Goal: Task Accomplishment & Management: Complete application form

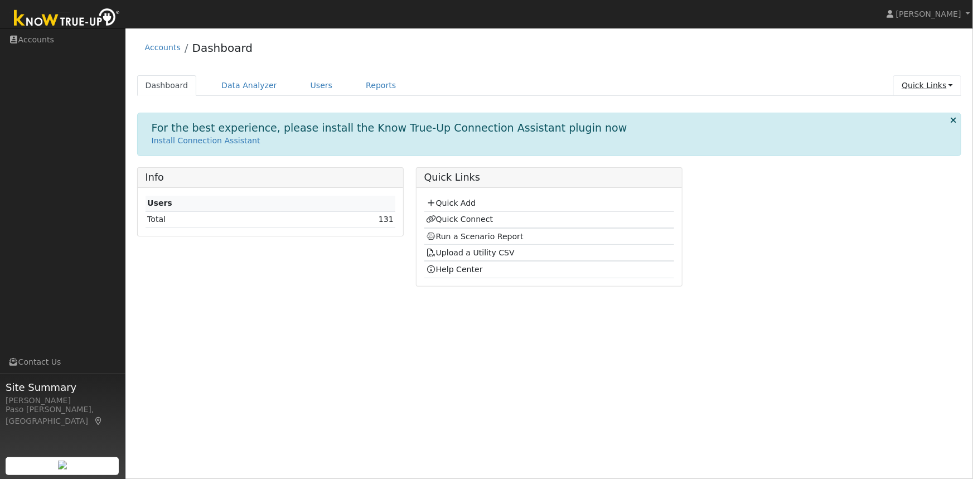
click at [925, 85] on link "Quick Links" at bounding box center [927, 85] width 68 height 21
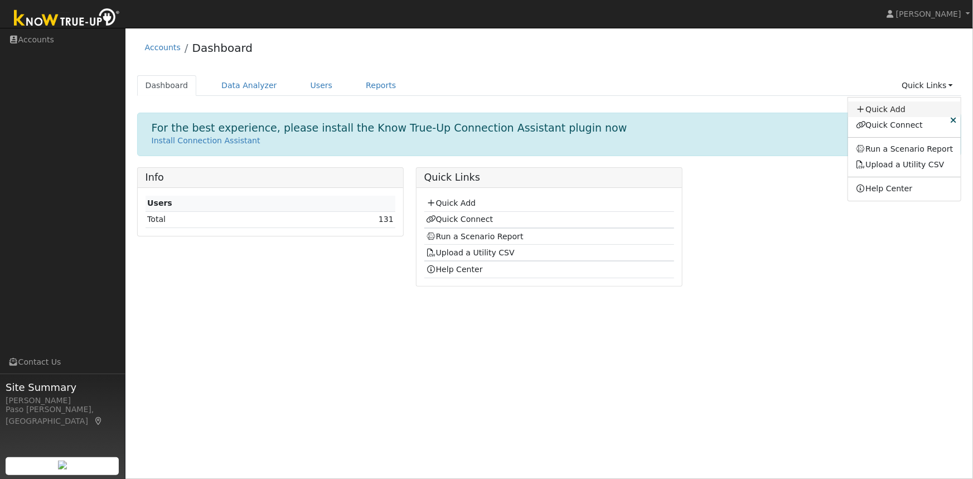
click at [892, 106] on link "Quick Add" at bounding box center [904, 109] width 113 height 16
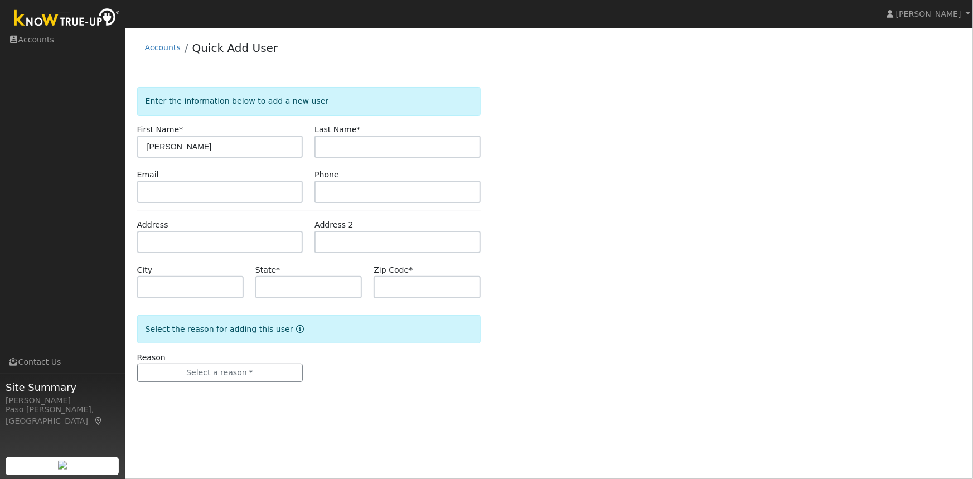
type input "[PERSON_NAME]"
type input "Porcher"
click at [196, 247] on input "text" at bounding box center [220, 242] width 166 height 22
paste input "1855 Santa Maria Vista Rd, Nipomo, CA 93444"
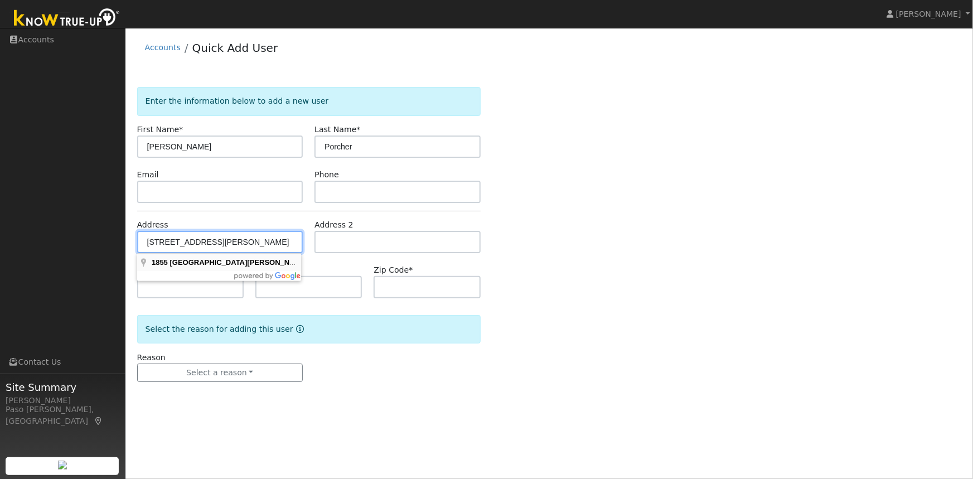
type input "1855 Santa Maria Vista Road"
type input "Nipomo"
type input "CA"
type input "93444"
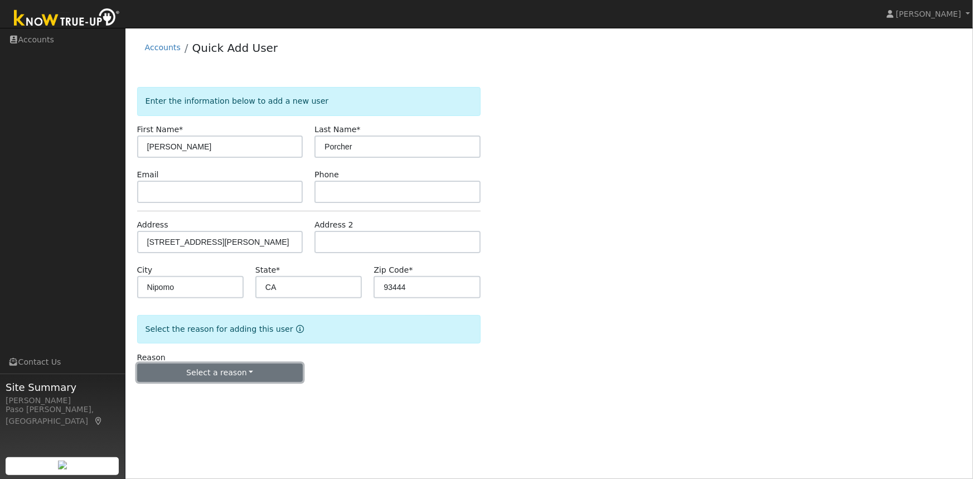
click at [227, 370] on button "Select a reason" at bounding box center [220, 372] width 166 height 19
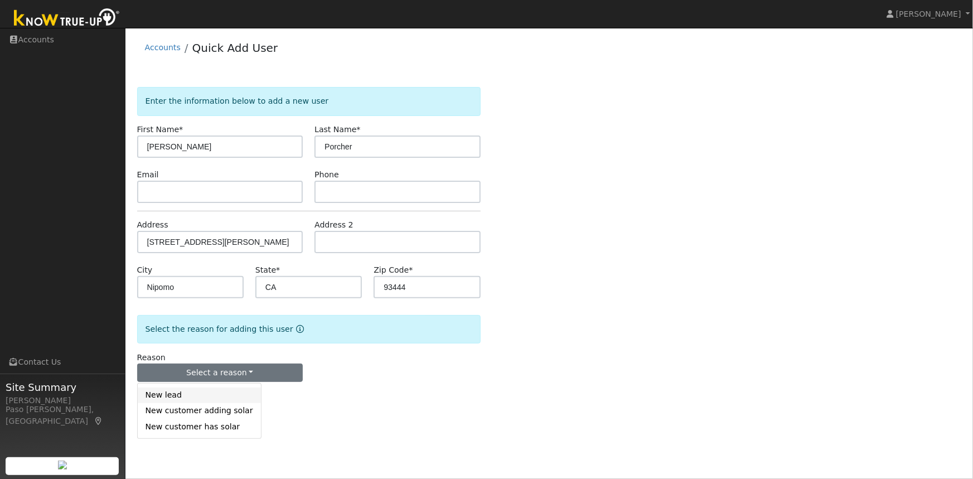
click at [184, 393] on link "New lead" at bounding box center [199, 395] width 123 height 16
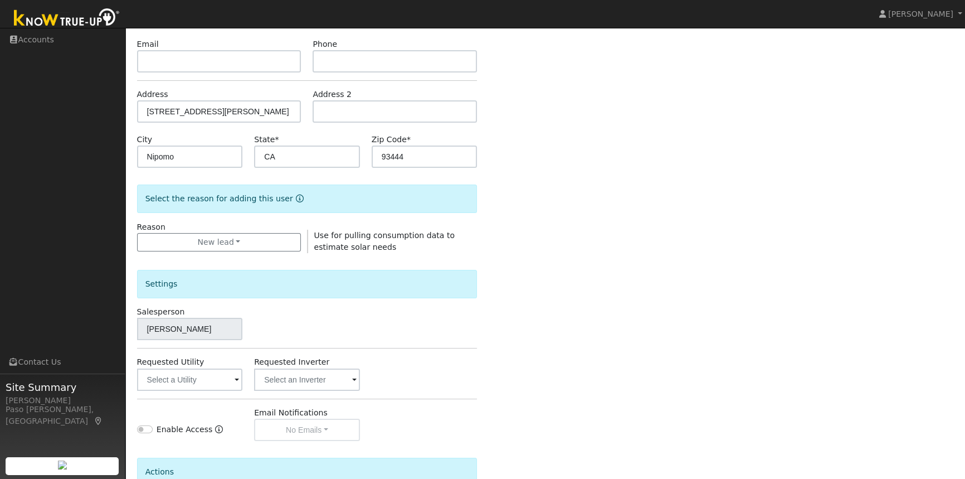
scroll to position [242, 0]
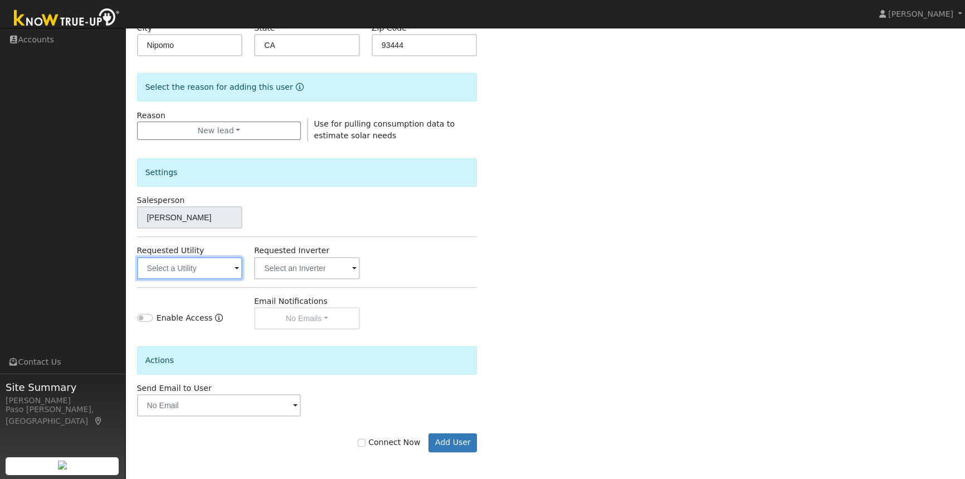
click at [204, 268] on input "text" at bounding box center [190, 268] width 106 height 22
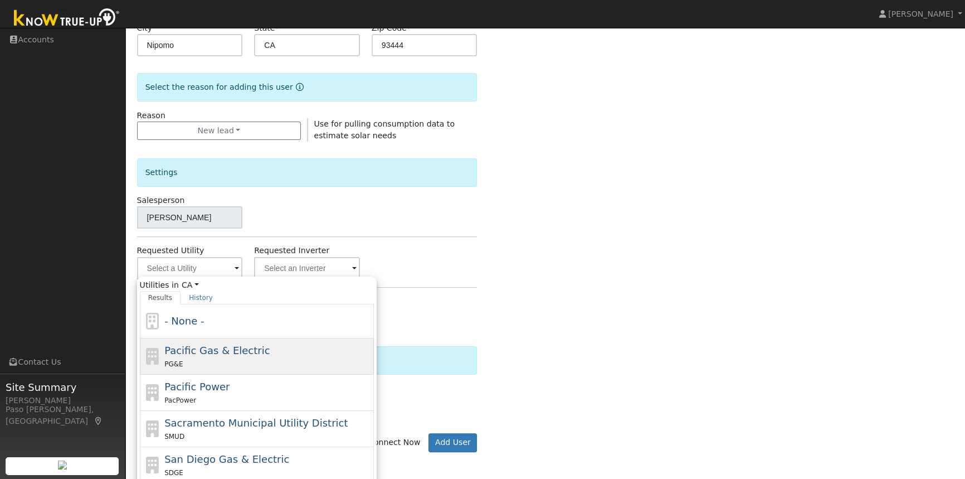
click at [196, 351] on span "Pacific Gas & Electric" at bounding box center [216, 350] width 105 height 12
type input "Pacific Gas & Electric"
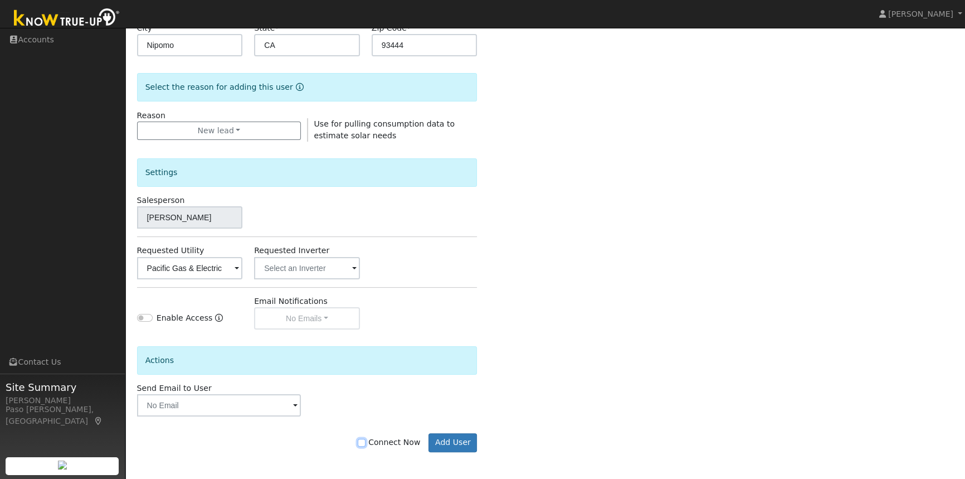
click at [366, 440] on input "Connect Now" at bounding box center [362, 443] width 8 height 8
checkbox input "true"
click at [447, 435] on button "Add User" at bounding box center [453, 442] width 48 height 19
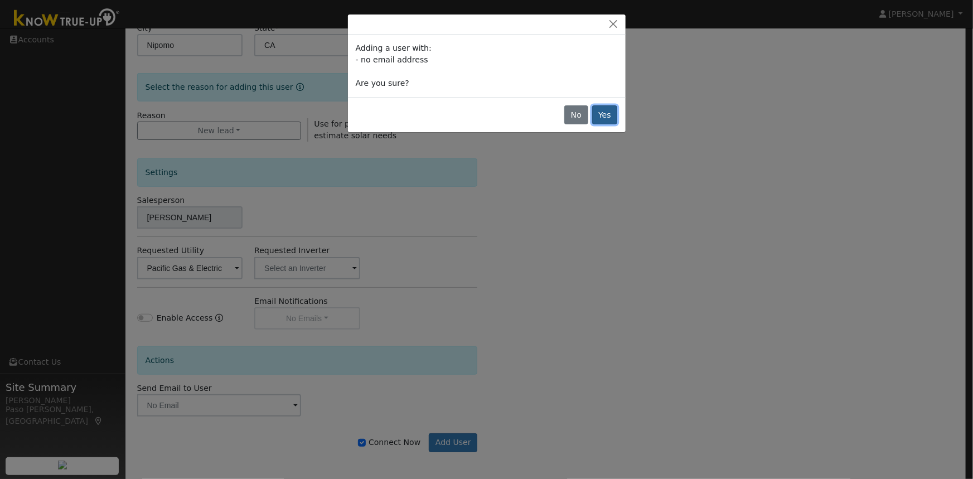
click at [599, 113] on button "Yes" at bounding box center [605, 114] width 26 height 19
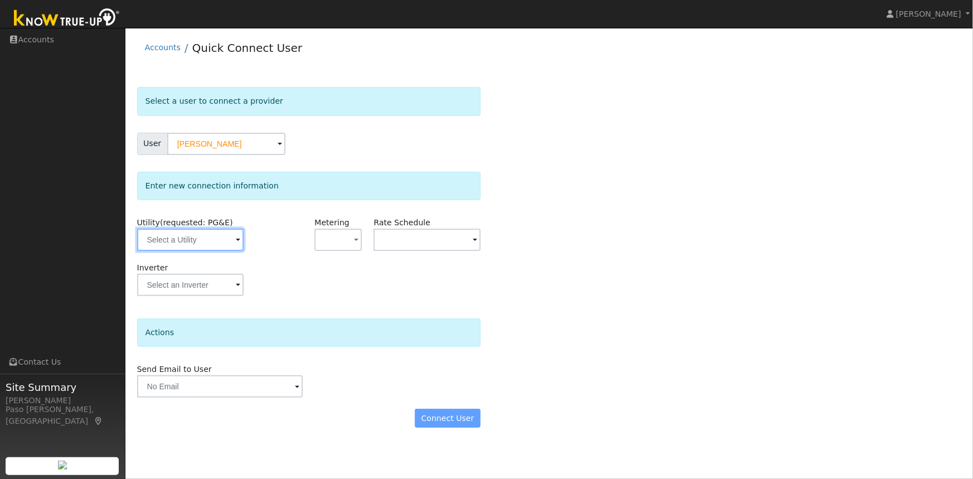
click at [221, 243] on input "text" at bounding box center [190, 240] width 106 height 22
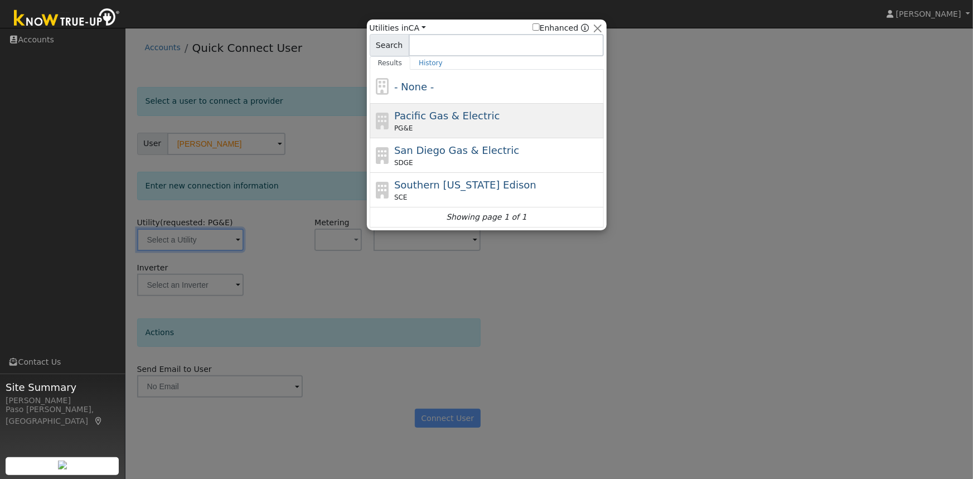
click at [416, 119] on span "Pacific Gas & Electric" at bounding box center [446, 116] width 105 height 12
type input "PG&E"
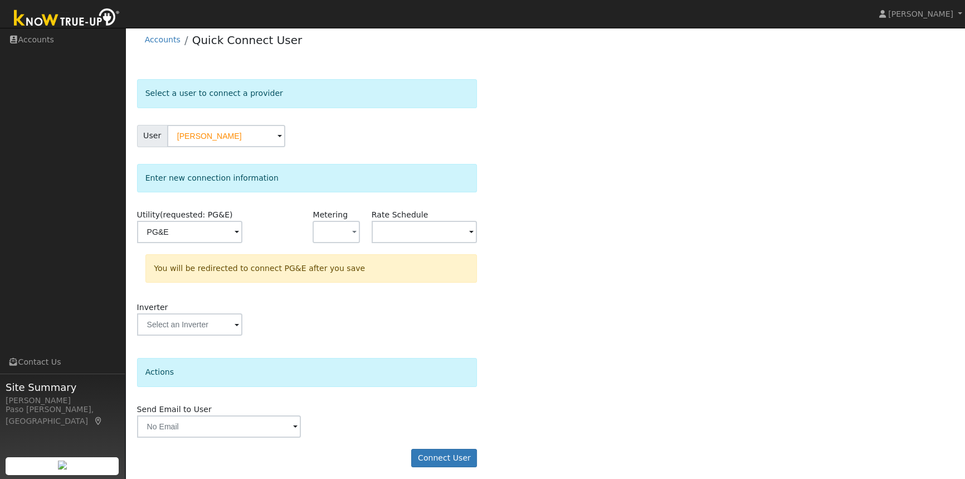
scroll to position [12, 0]
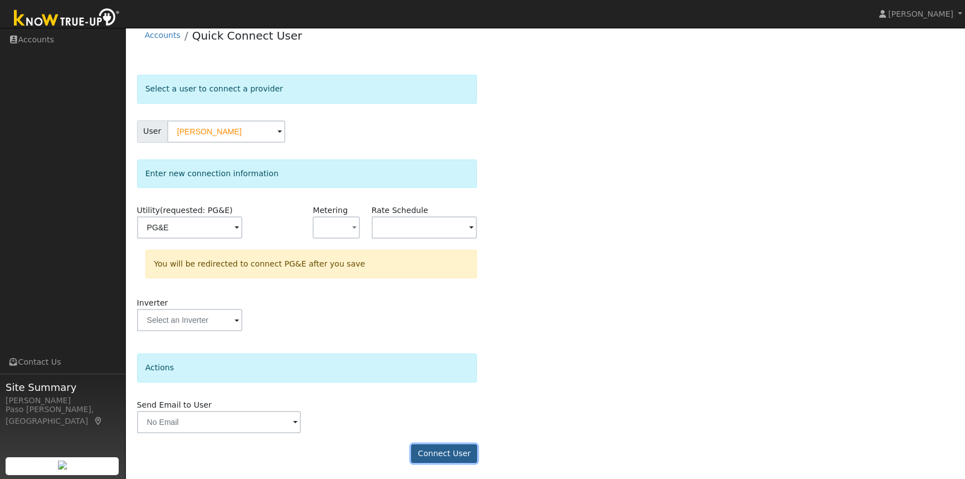
click at [445, 449] on button "Connect User" at bounding box center [444, 453] width 66 height 19
